Goal: Complete application form

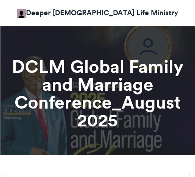
scroll to position [298, 0]
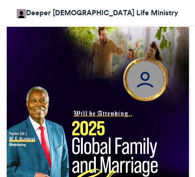
click at [146, 75] on img at bounding box center [145, 79] width 53 height 53
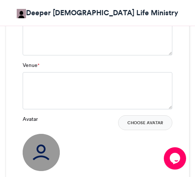
scroll to position [484, 0]
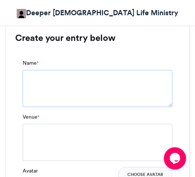
click at [57, 87] on textarea "Name *" at bounding box center [98, 88] width 150 height 37
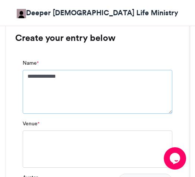
type textarea "**********"
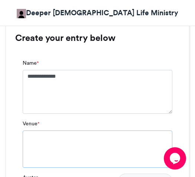
click at [45, 151] on textarea "Venue *" at bounding box center [98, 149] width 150 height 37
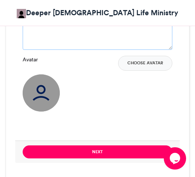
scroll to position [558, 0]
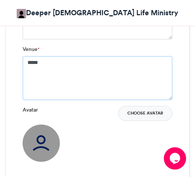
type textarea "*****"
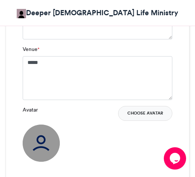
click at [141, 114] on button "Choose Avatar" at bounding box center [145, 113] width 54 height 15
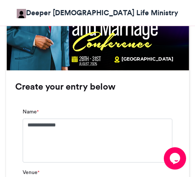
scroll to position [484, 0]
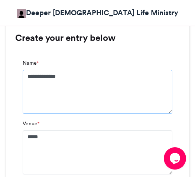
click at [71, 76] on textarea "**********" at bounding box center [98, 92] width 150 height 44
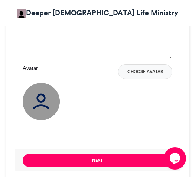
scroll to position [596, 0]
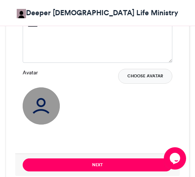
type textarea "**********"
click at [141, 76] on button "Choose Avatar" at bounding box center [145, 76] width 54 height 15
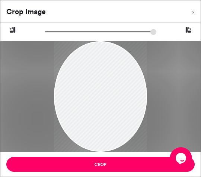
drag, startPoint x: 119, startPoint y: 81, endPoint x: 114, endPoint y: 113, distance: 32.4
click at [114, 113] on div at bounding box center [100, 103] width 93 height 124
drag, startPoint x: 98, startPoint y: 82, endPoint x: 108, endPoint y: 107, distance: 26.5
click at [108, 107] on div at bounding box center [100, 103] width 93 height 124
drag, startPoint x: 48, startPoint y: 32, endPoint x: 63, endPoint y: 36, distance: 15.9
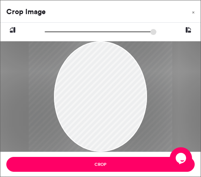
type input "******"
click at [63, 35] on input "zoom" at bounding box center [101, 31] width 112 height 7
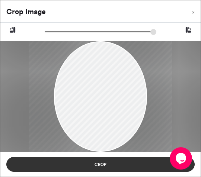
click at [100, 165] on button "Crop" at bounding box center [100, 164] width 188 height 15
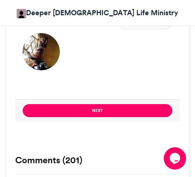
scroll to position [633, 0]
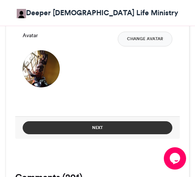
click at [93, 127] on button "Next" at bounding box center [98, 127] width 150 height 13
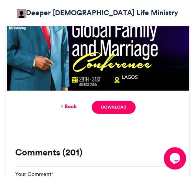
scroll to position [407, 0]
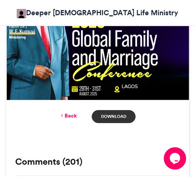
click at [109, 117] on link "Download" at bounding box center [114, 116] width 44 height 13
